Goal: Ask a question: Seek information or help from site administrators or community

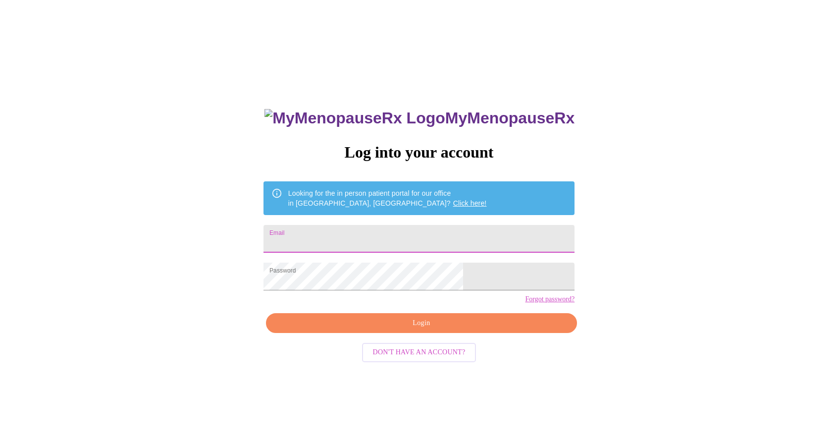
click at [362, 233] on input "Email" at bounding box center [419, 239] width 311 height 28
type input "[EMAIL_ADDRESS][DOMAIN_NAME]"
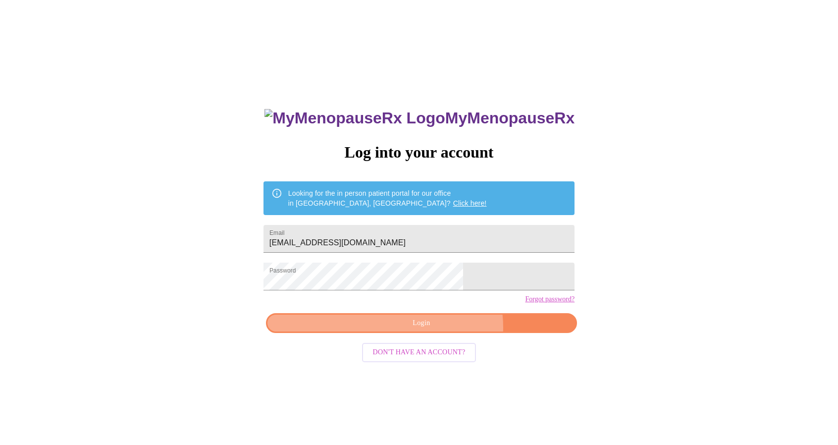
click at [440, 329] on span "Login" at bounding box center [421, 323] width 288 height 12
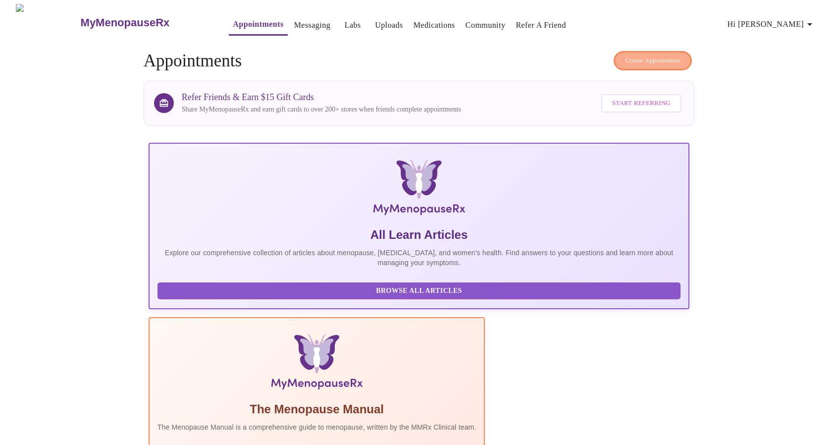
click at [658, 58] on span "Create Appointment" at bounding box center [652, 60] width 55 height 11
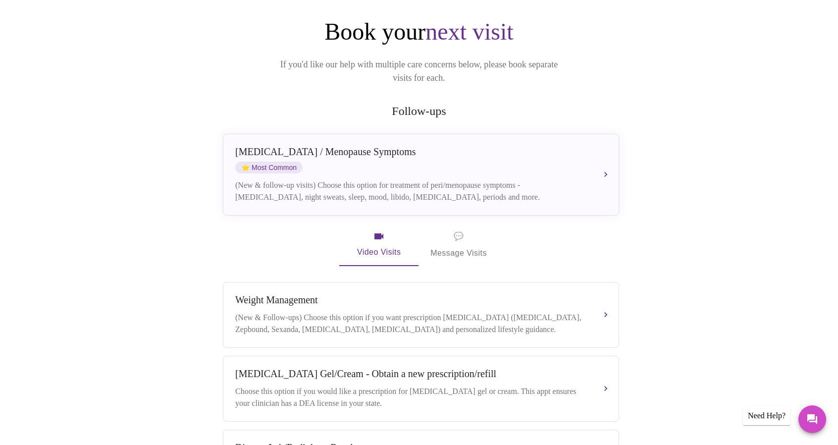
scroll to position [139, 0]
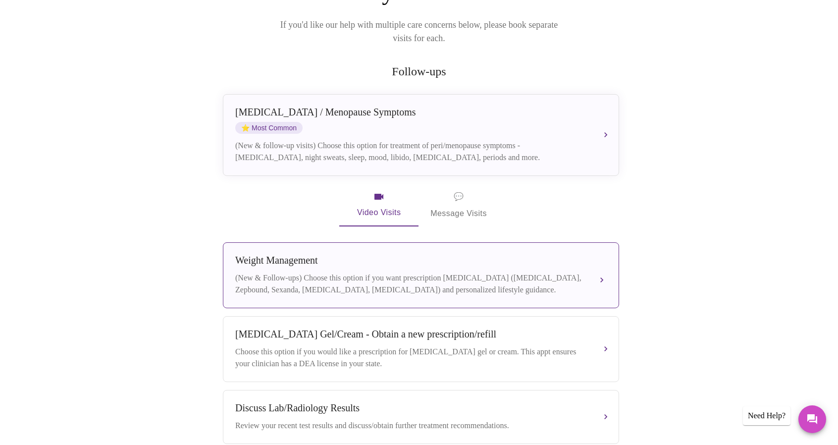
click at [599, 266] on button "[MEDICAL_DATA] (New & Follow-ups) Choose this option if you want prescription […" at bounding box center [421, 275] width 396 height 66
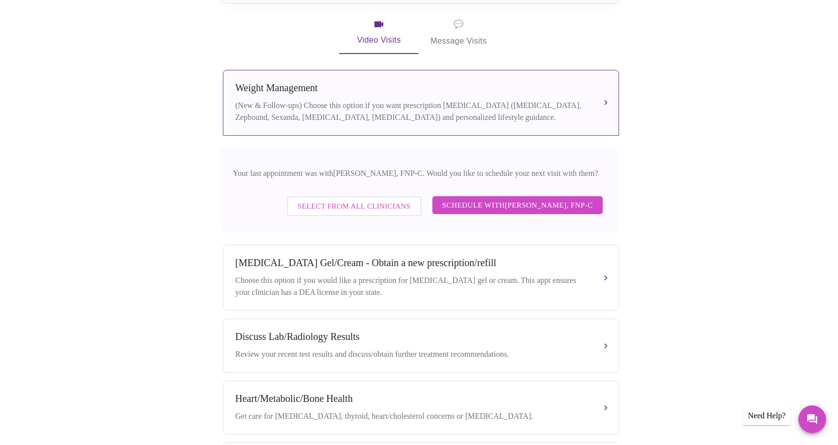
scroll to position [317, 0]
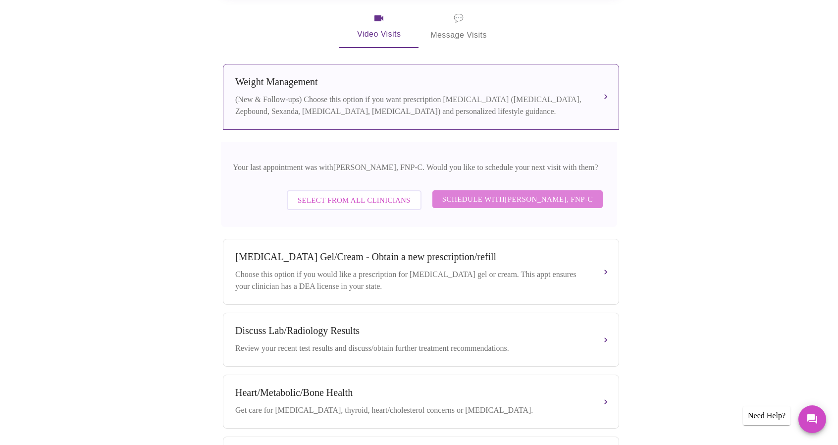
click at [544, 194] on span "Schedule with [PERSON_NAME], FNP-C" at bounding box center [517, 199] width 151 height 13
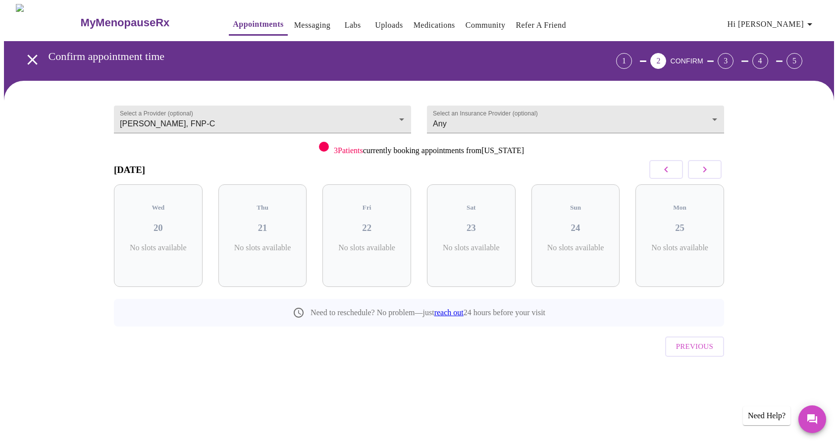
scroll to position [0, 0]
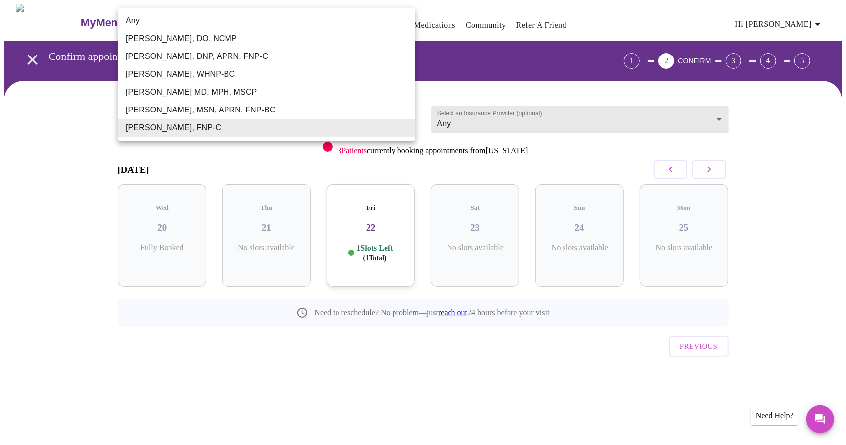
click at [408, 117] on body "MyMenopauseRx Appointments Messaging Labs Uploads Medications Community Refer a…" at bounding box center [423, 205] width 838 height 402
click at [462, 89] on div at bounding box center [423, 222] width 846 height 445
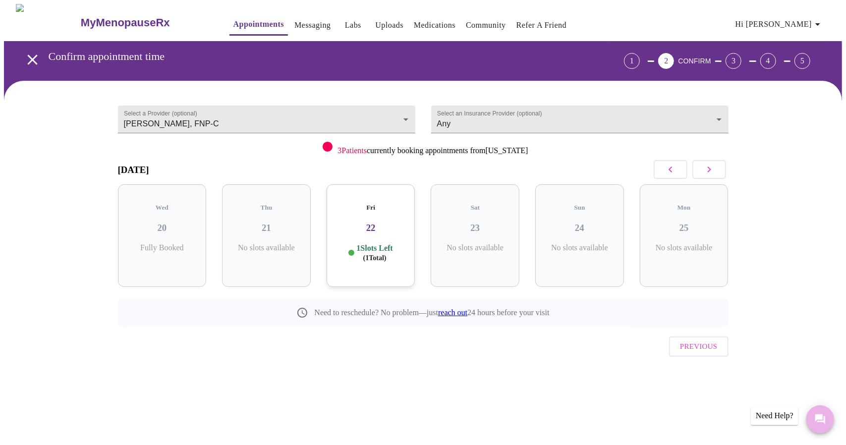
click at [819, 423] on icon "Messages" at bounding box center [820, 419] width 12 height 12
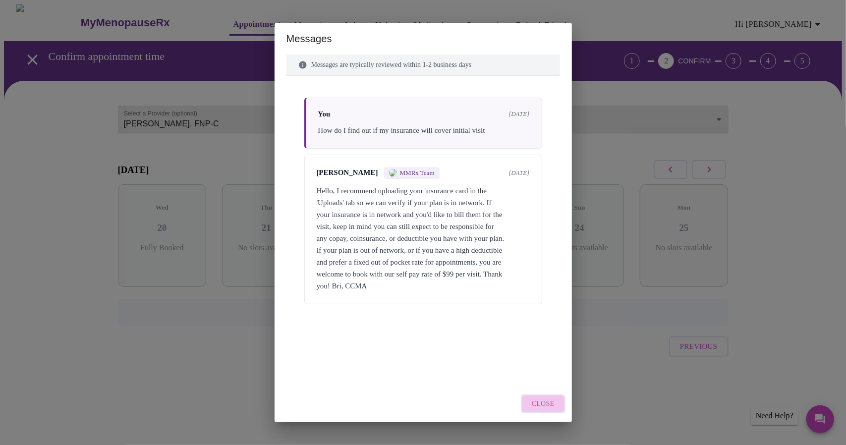
click at [540, 407] on span "Close" at bounding box center [542, 404] width 23 height 12
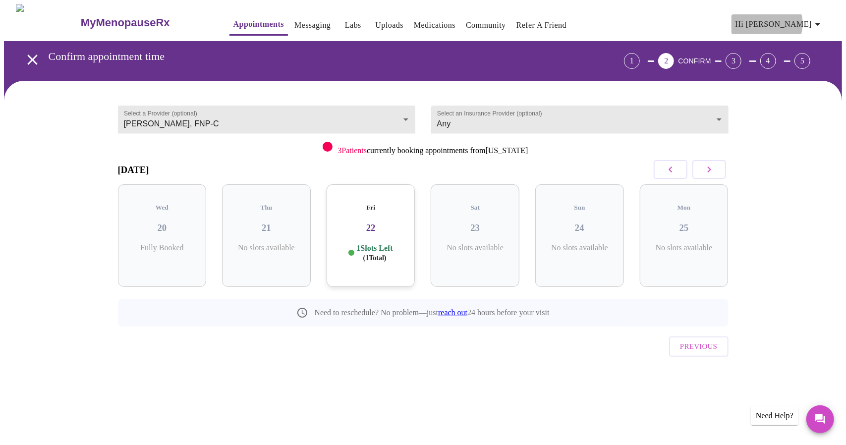
click at [815, 20] on icon "button" at bounding box center [817, 24] width 12 height 12
click at [783, 142] on div at bounding box center [423, 222] width 846 height 445
click at [706, 340] on span "Previous" at bounding box center [698, 346] width 37 height 13
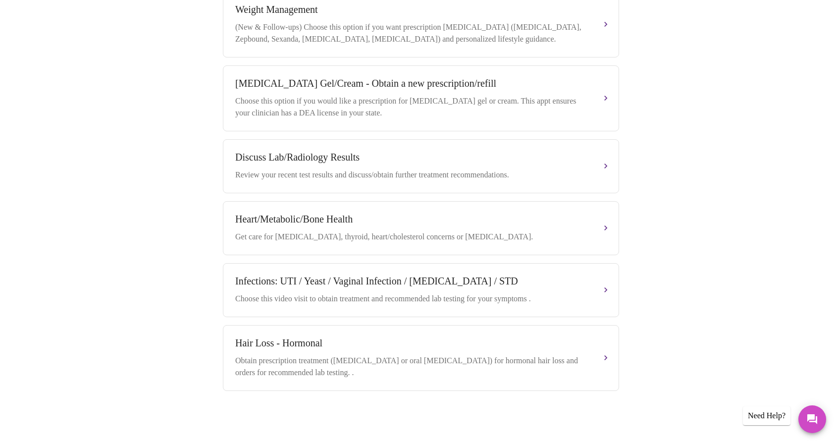
scroll to position [392, 0]
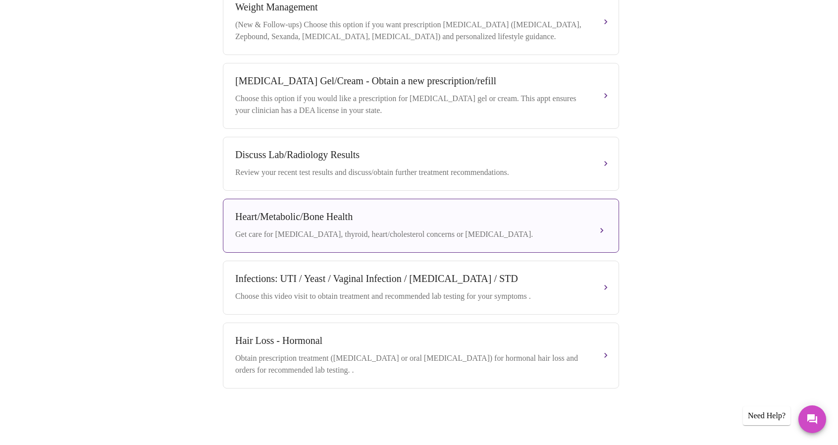
click at [591, 230] on div "Heart/Metabolic/Bone Health Get care for [MEDICAL_DATA], thyroid, heart/cholest…" at bounding box center [420, 225] width 371 height 29
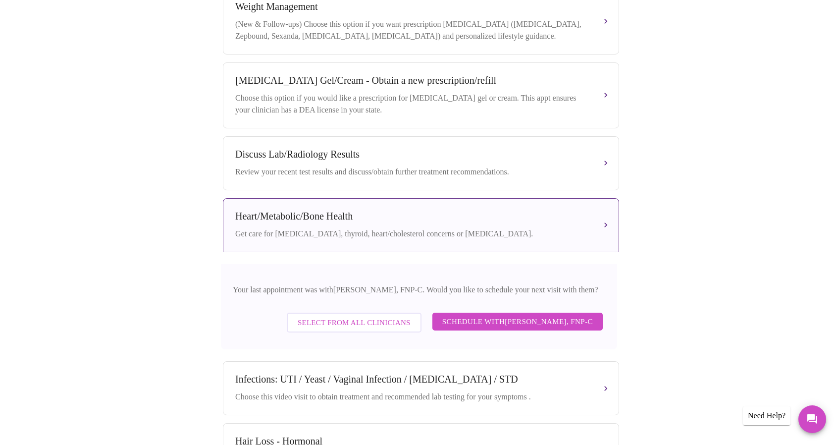
click at [366, 326] on span "Select from All Clinicians" at bounding box center [354, 322] width 113 height 13
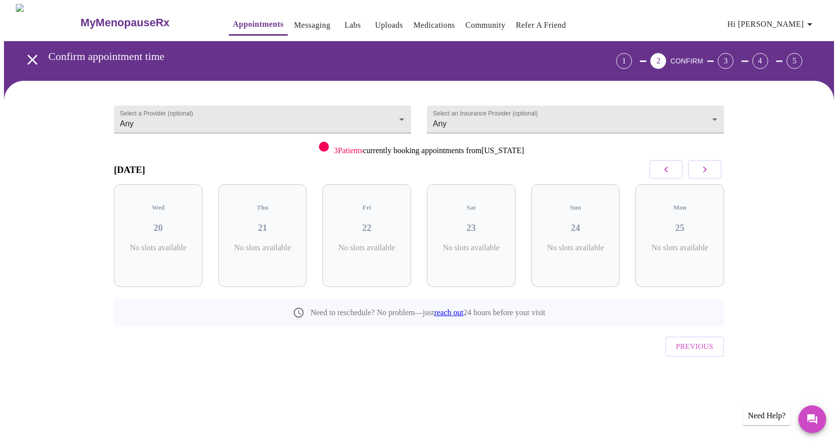
scroll to position [0, 0]
click at [294, 20] on link "Messaging" at bounding box center [312, 25] width 36 height 14
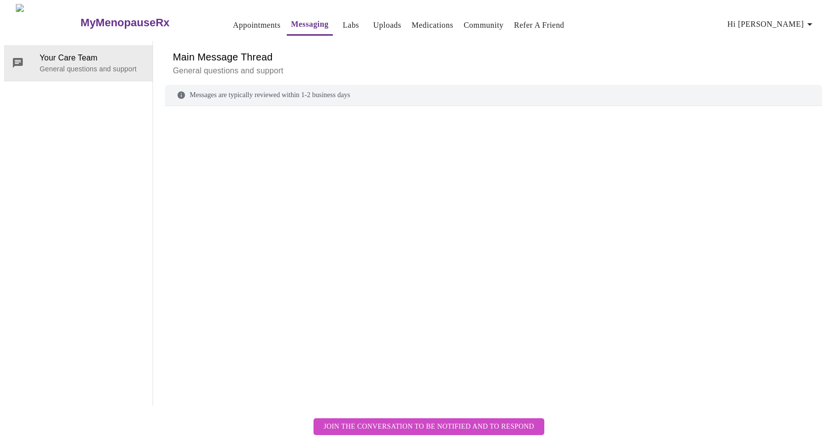
scroll to position [37, 0]
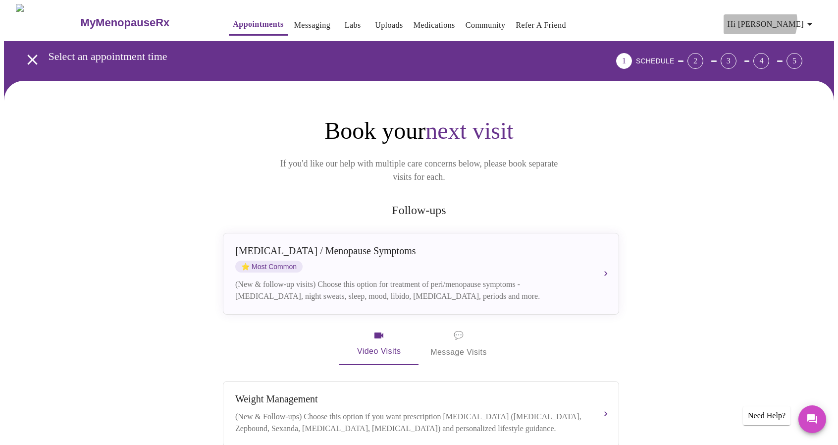
click at [808, 18] on icon "button" at bounding box center [810, 24] width 12 height 12
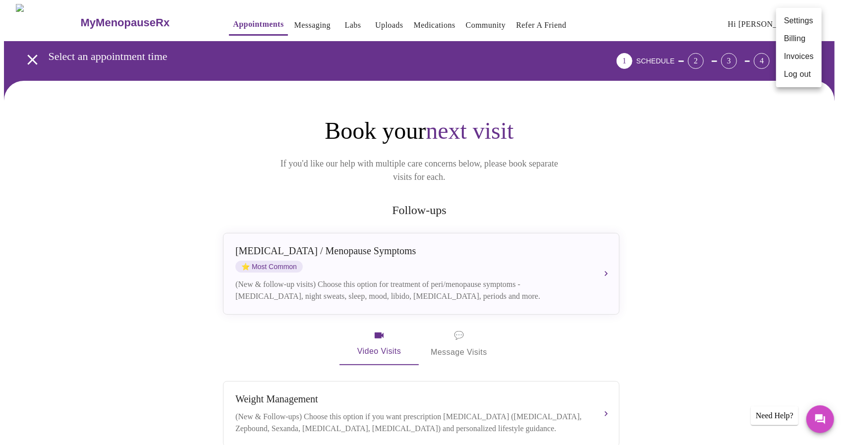
click at [331, 18] on div at bounding box center [423, 222] width 846 height 445
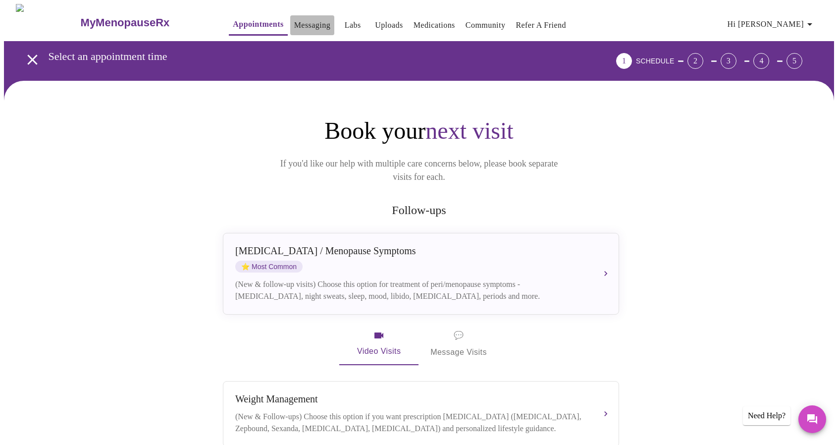
click at [294, 21] on link "Messaging" at bounding box center [312, 25] width 36 height 14
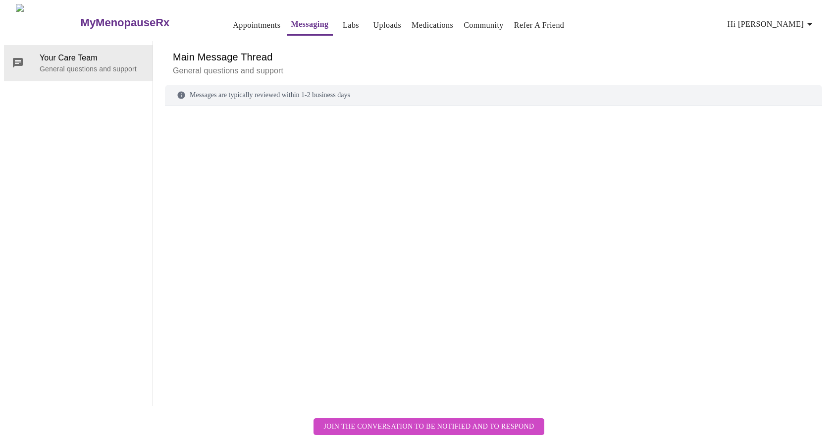
scroll to position [37, 0]
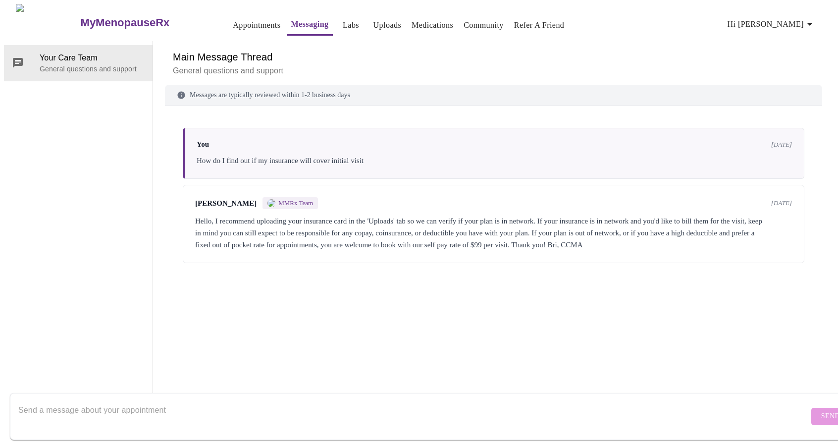
click at [281, 237] on div "You [DATE] How do I find out if my insurance will cover initial visit [PERSON_N…" at bounding box center [493, 242] width 657 height 248
click at [206, 246] on div "You [DATE] How do I find out if my insurance will cover initial visit [PERSON_N…" at bounding box center [493, 242] width 657 height 248
click at [38, 400] on textarea "Send a message about your appointment" at bounding box center [413, 416] width 791 height 32
type textarea "I need to find a clinician in [GEOGRAPHIC_DATA]"
click at [821, 410] on span "Send" at bounding box center [830, 416] width 19 height 12
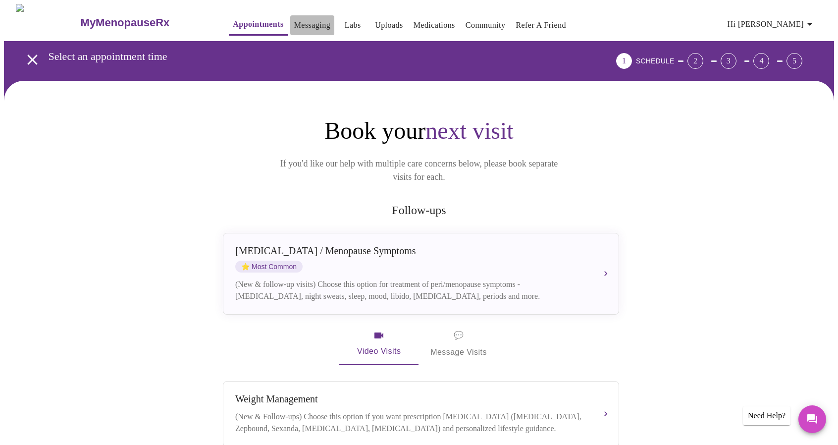
click at [294, 21] on link "Messaging" at bounding box center [312, 25] width 36 height 14
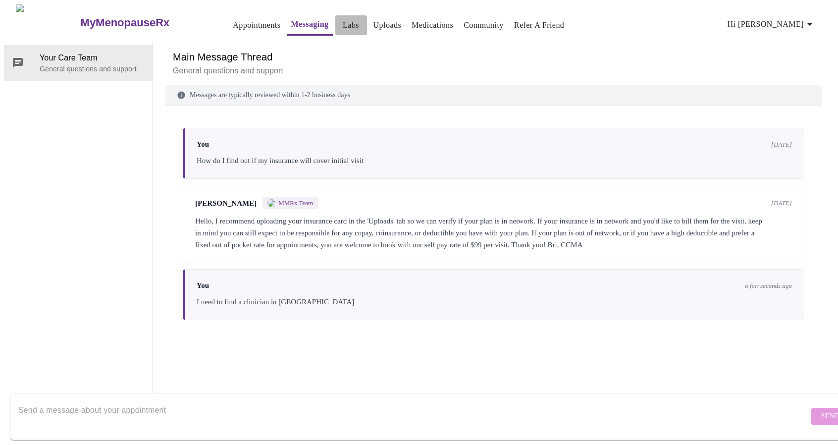
click at [343, 20] on link "Labs" at bounding box center [351, 25] width 16 height 14
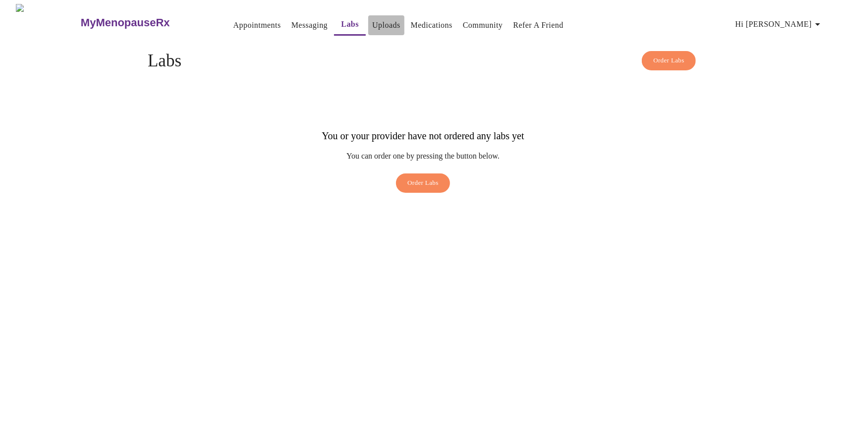
click at [372, 22] on link "Uploads" at bounding box center [386, 25] width 28 height 14
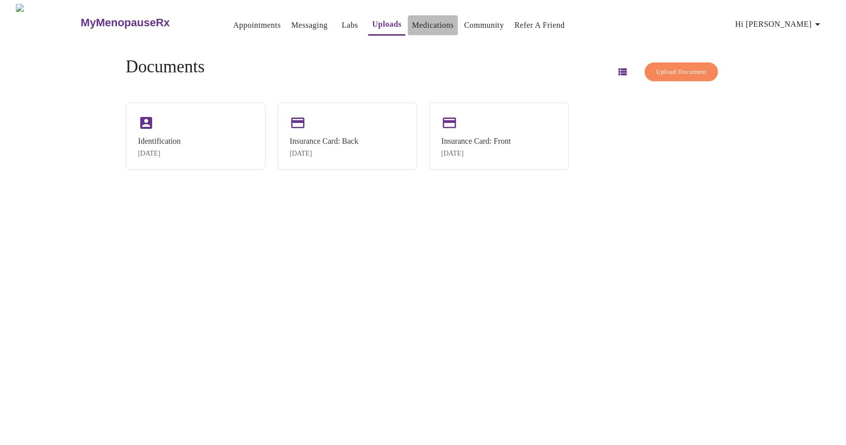
click at [412, 18] on link "Medications" at bounding box center [433, 25] width 42 height 14
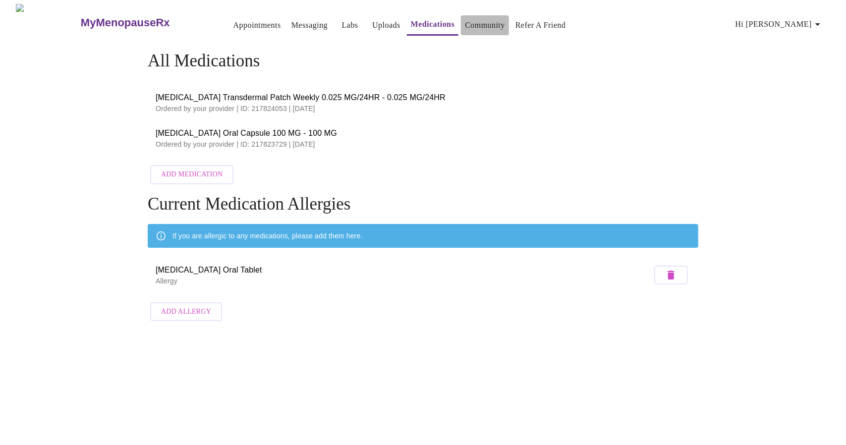
click at [476, 21] on link "Community" at bounding box center [485, 25] width 40 height 14
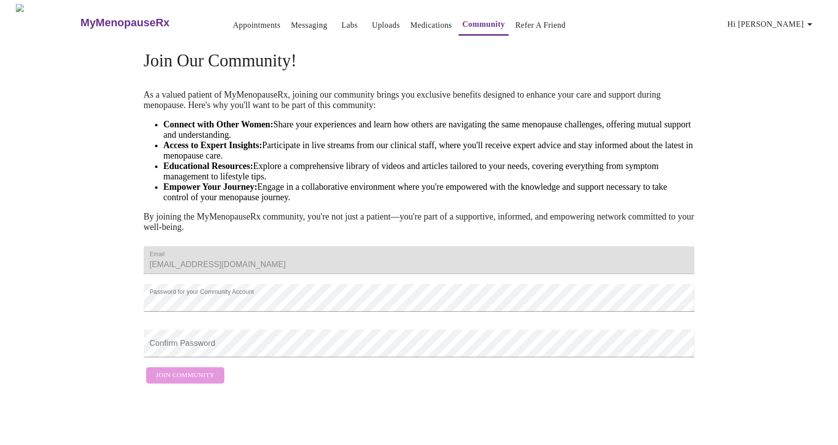
click at [452, 388] on div "Email [EMAIL_ADDRESS][DOMAIN_NAME] Password for your Community Account Confirm …" at bounding box center [419, 314] width 551 height 147
click at [180, 381] on span "Join Community" at bounding box center [185, 375] width 58 height 11
